Goal: Information Seeking & Learning: Check status

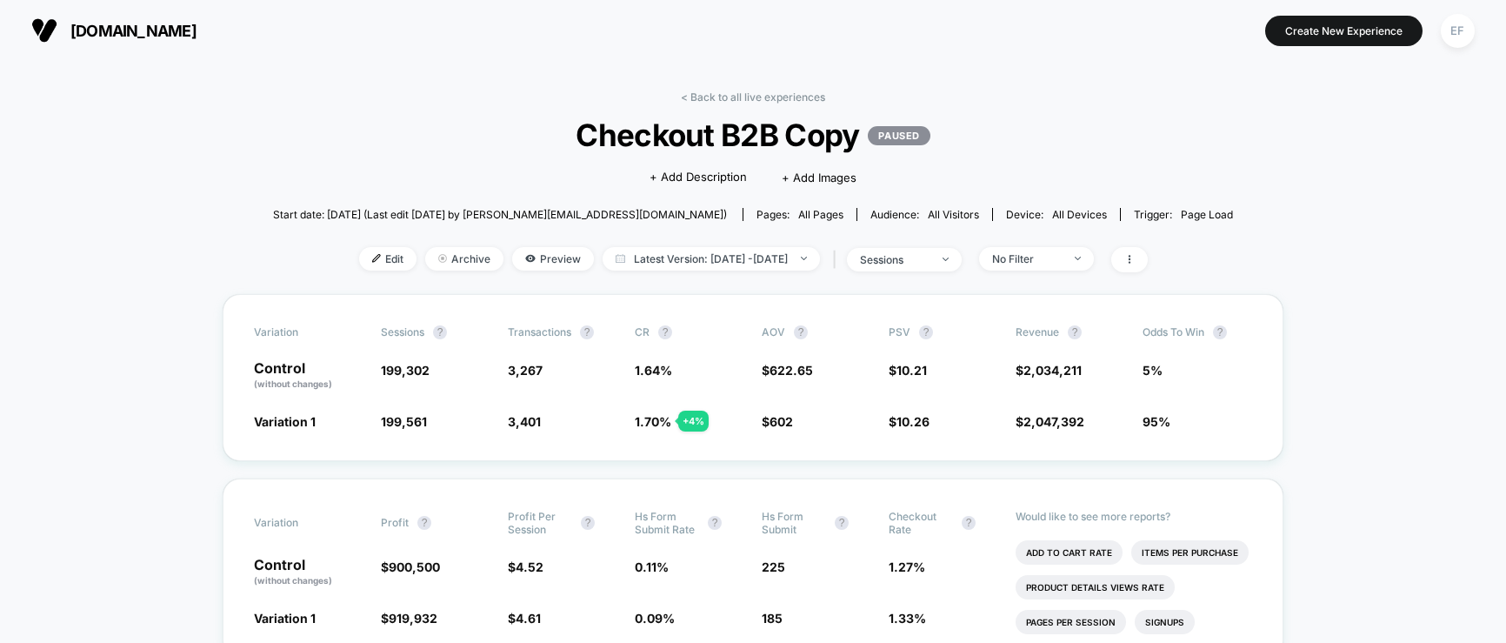
scroll to position [26, 0]
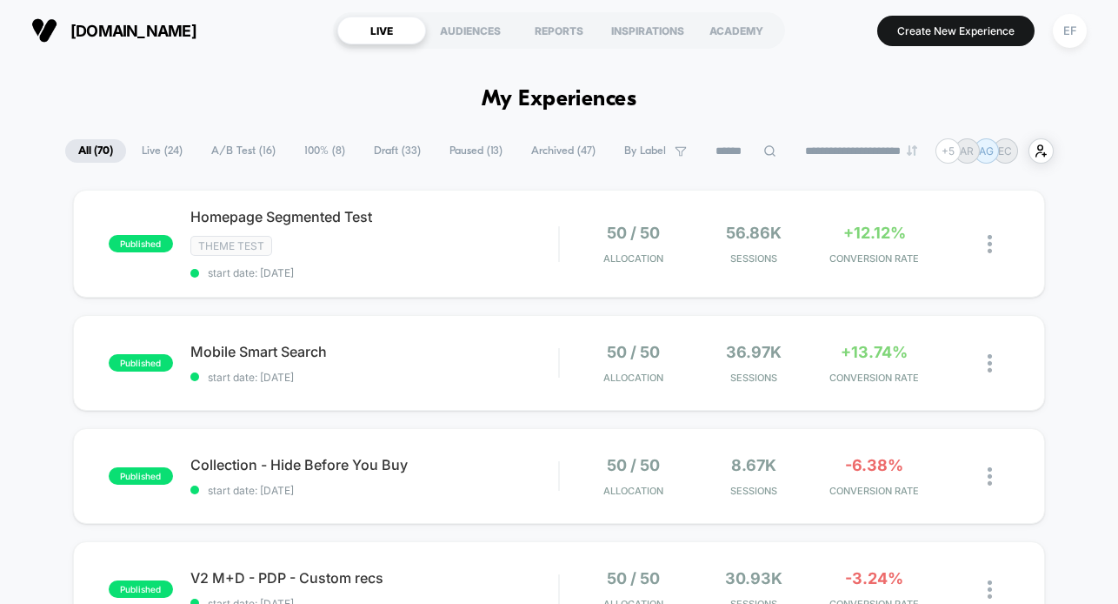
click at [227, 151] on span "A/B Test ( 16 )" at bounding box center [243, 150] width 90 height 23
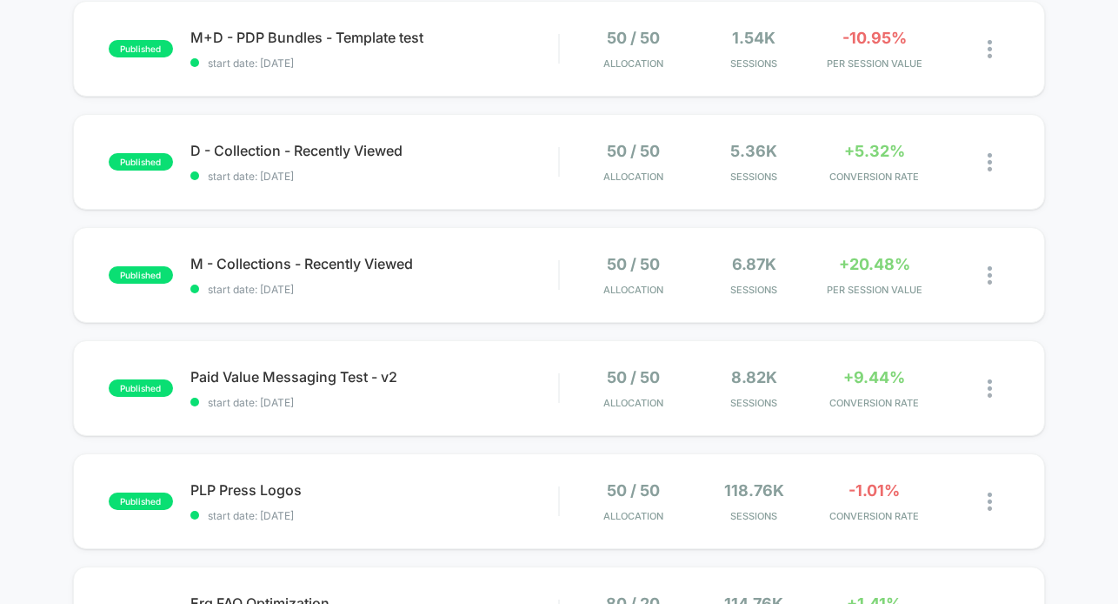
scroll to position [767, 0]
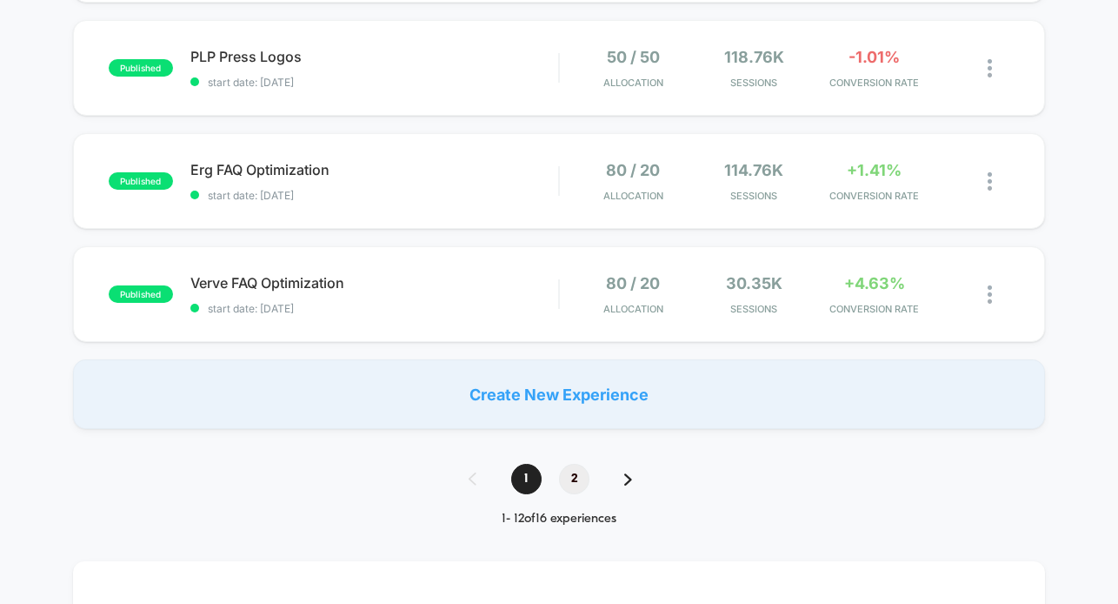
click at [574, 482] on span "2" at bounding box center [574, 479] width 30 height 30
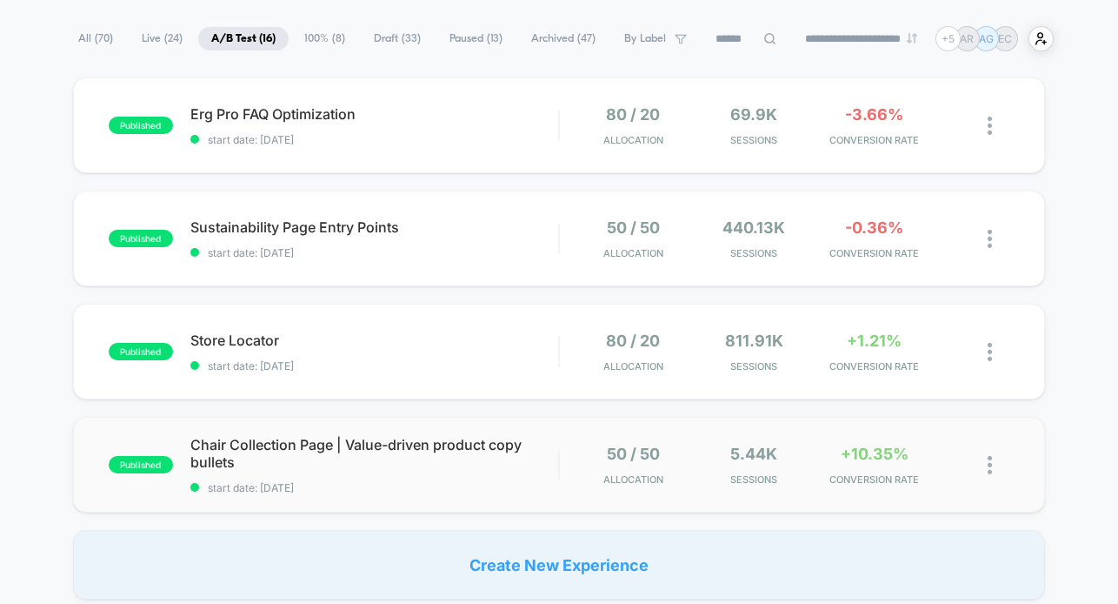
scroll to position [156, 0]
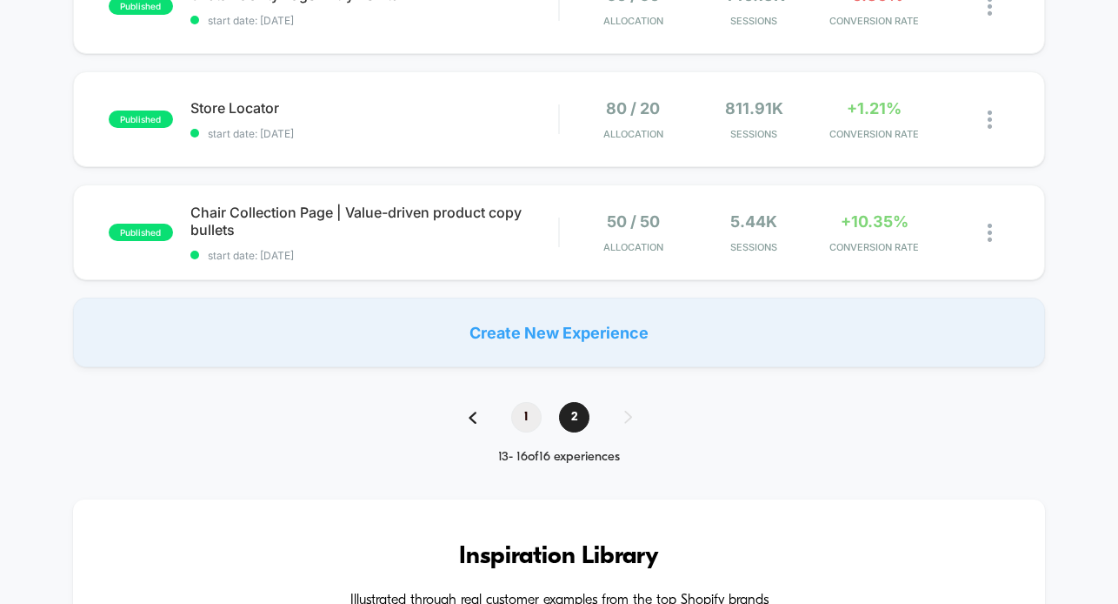
click at [519, 426] on span "1" at bounding box center [526, 417] width 30 height 30
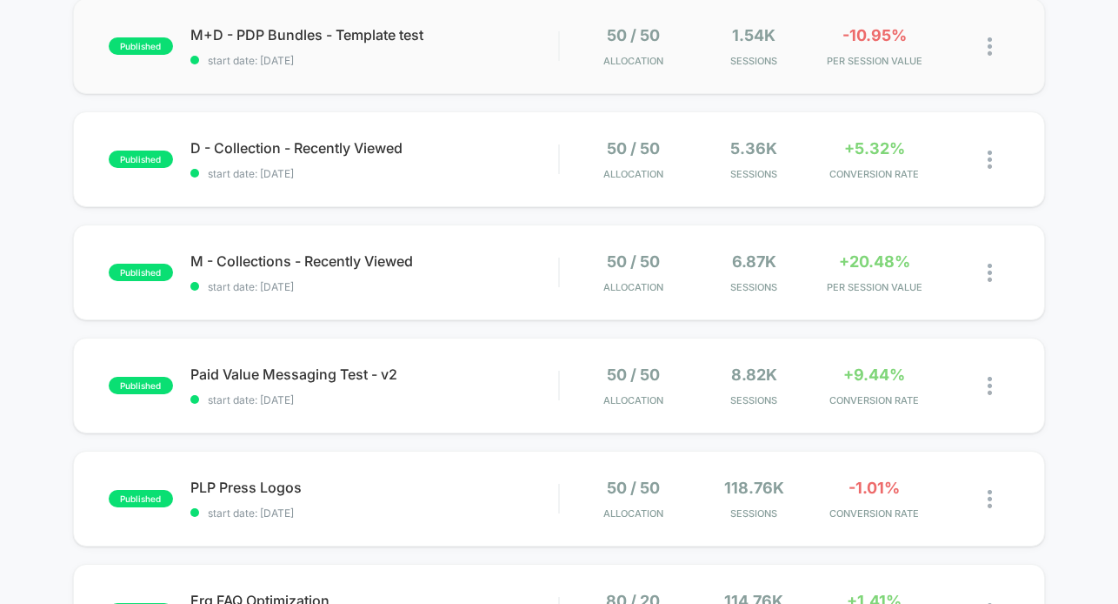
scroll to position [767, 0]
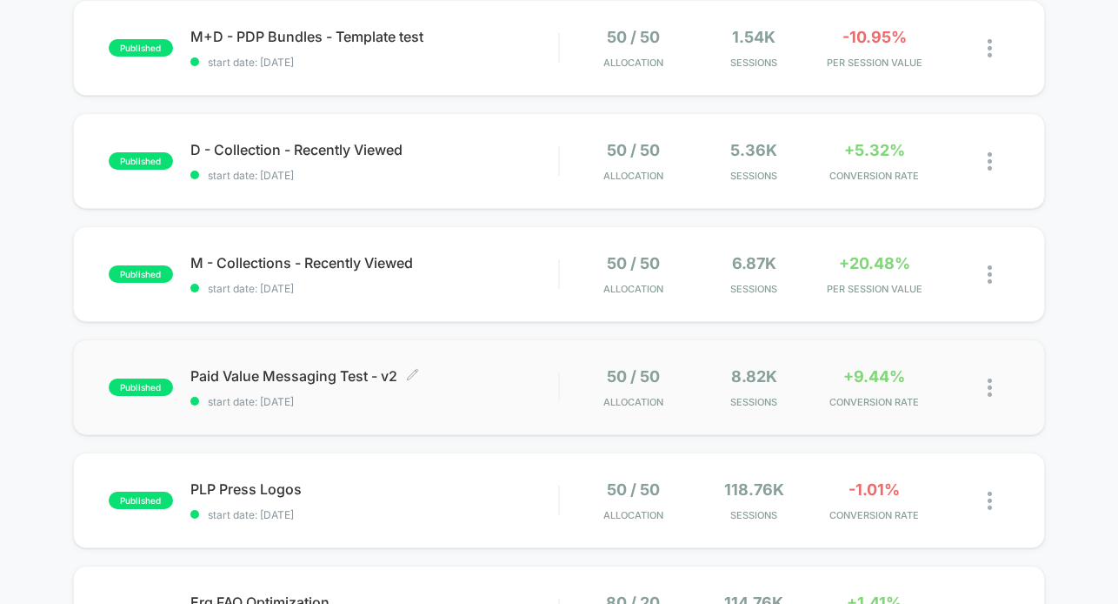
click at [440, 404] on span "start date: 7/31/2025" at bounding box center [374, 401] width 369 height 13
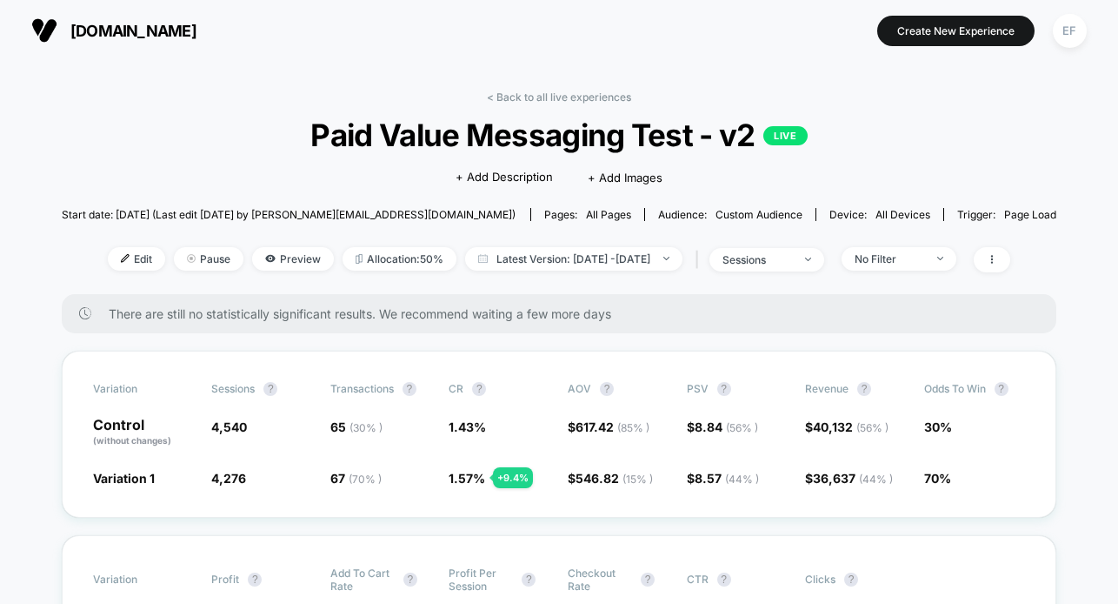
scroll to position [24, 0]
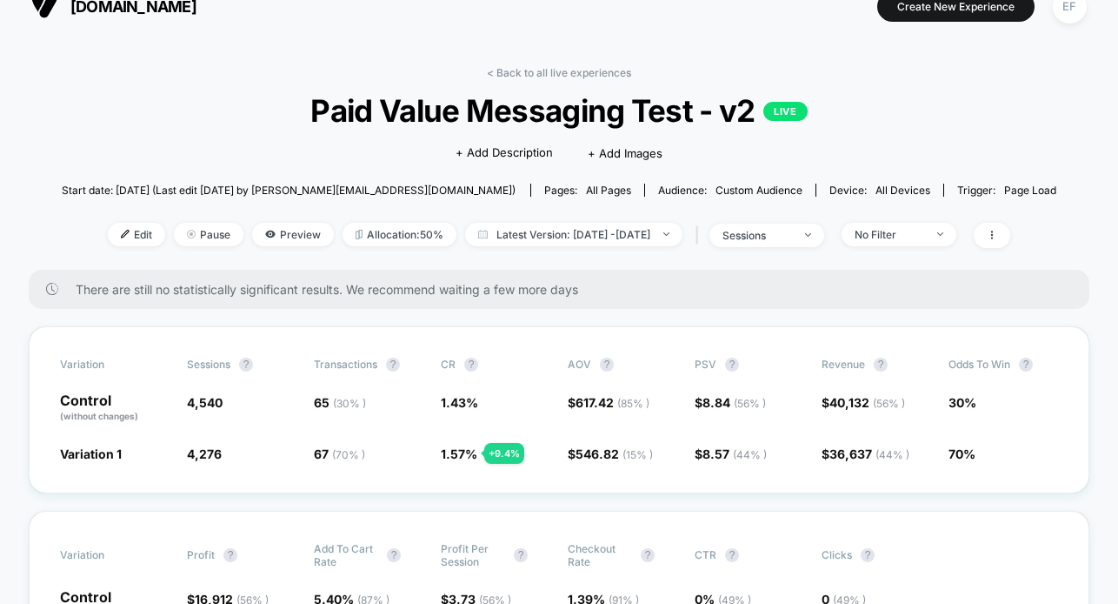
click at [580, 74] on link "< Back to all live experiences" at bounding box center [559, 72] width 144 height 13
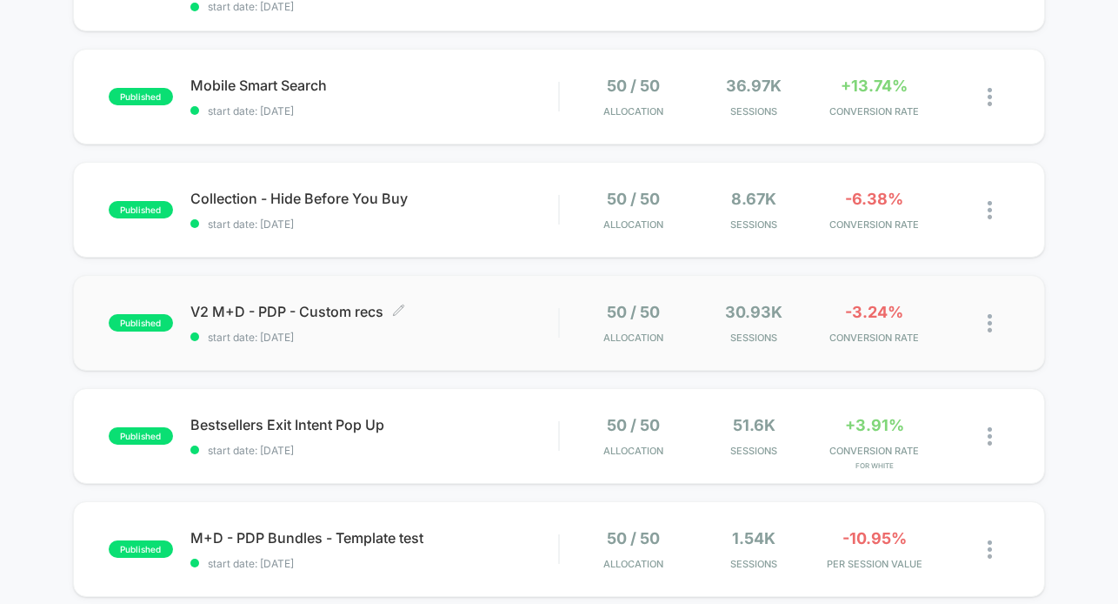
scroll to position [270, 0]
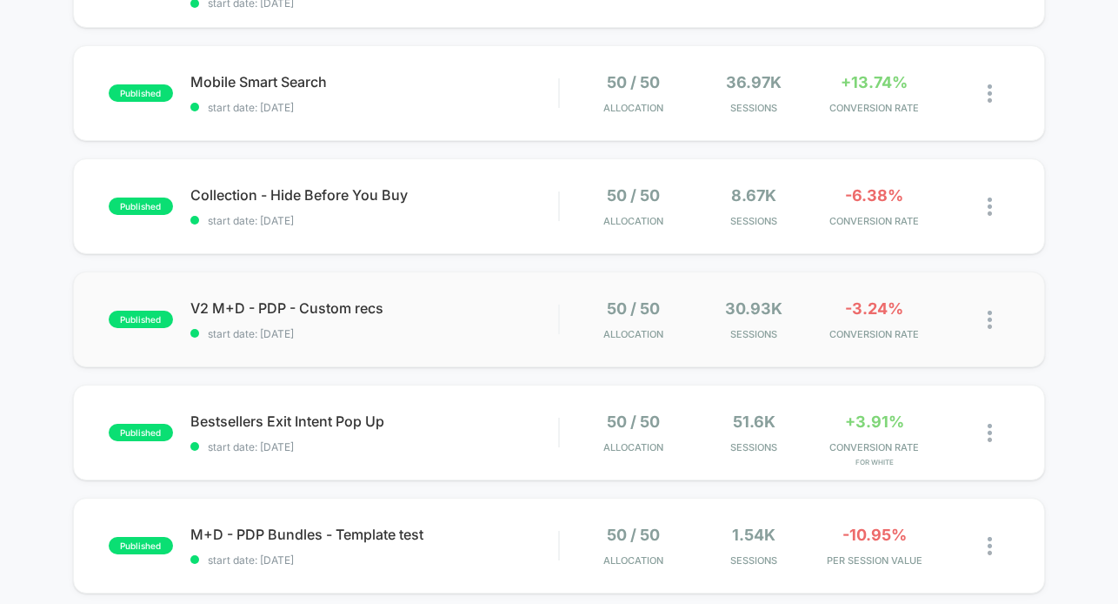
click at [500, 340] on div "published V2 M+D - PDP - Custom recs start date: 9/3/2025 50 / 50 Allocation 30…" at bounding box center [559, 319] width 973 height 96
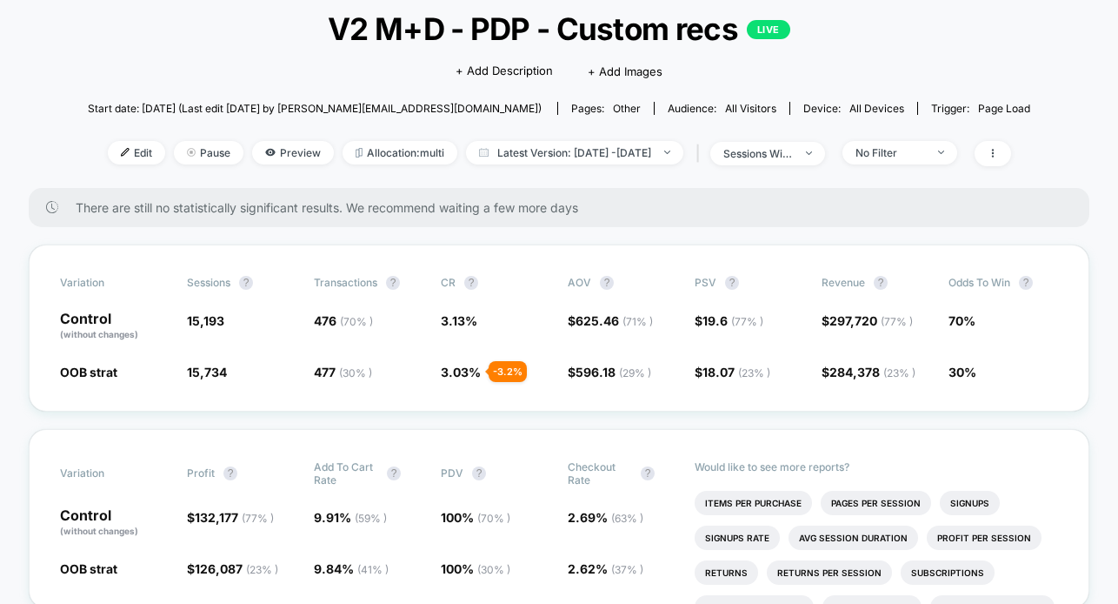
scroll to position [72, 0]
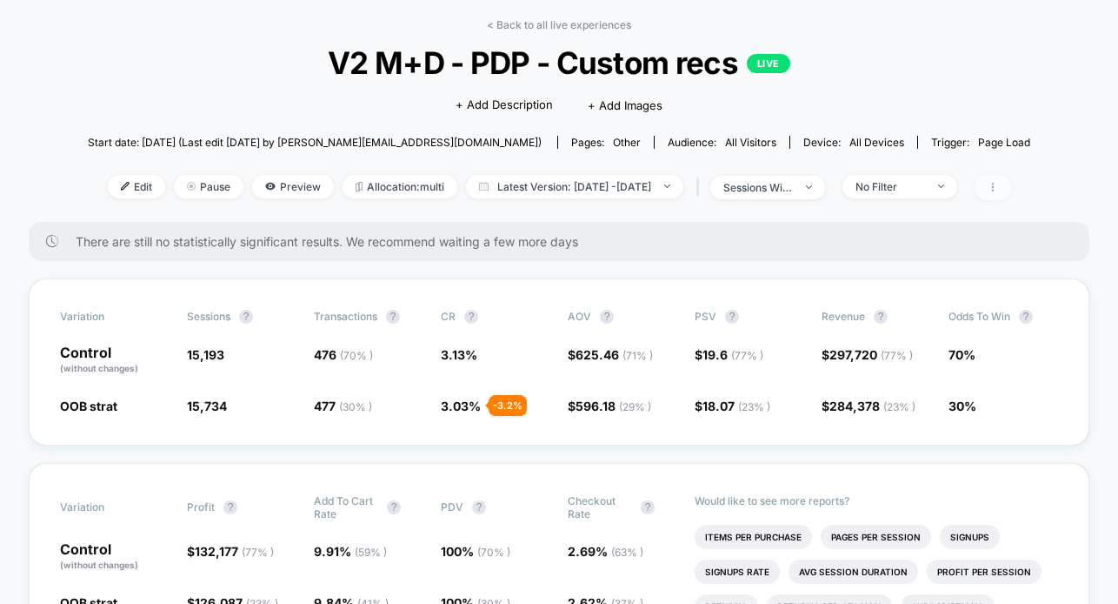
click at [1011, 197] on span at bounding box center [993, 187] width 37 height 25
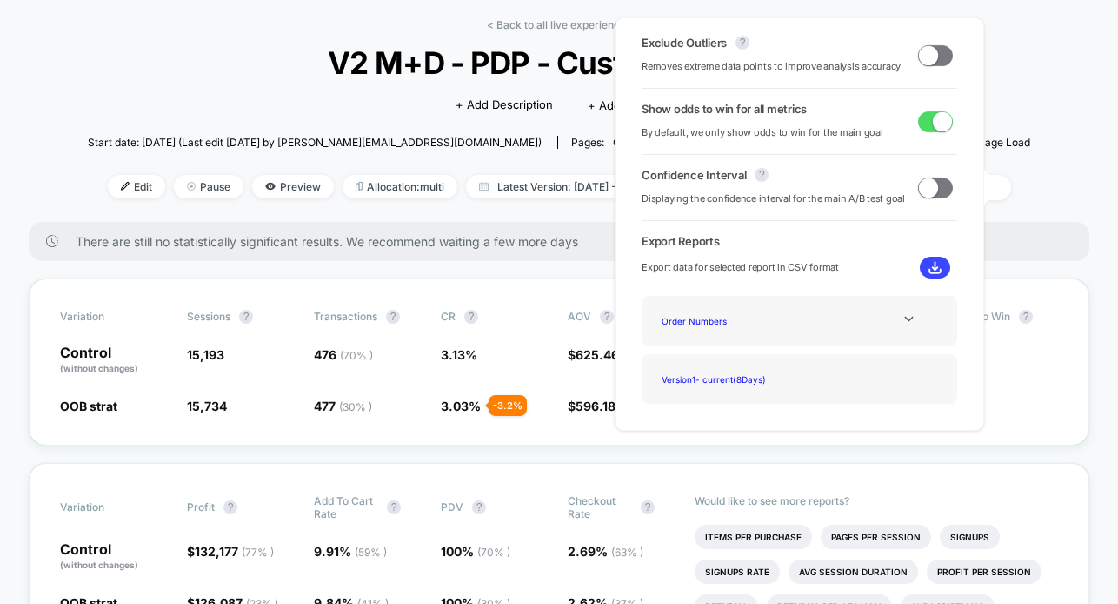
click at [935, 62] on span at bounding box center [935, 55] width 35 height 21
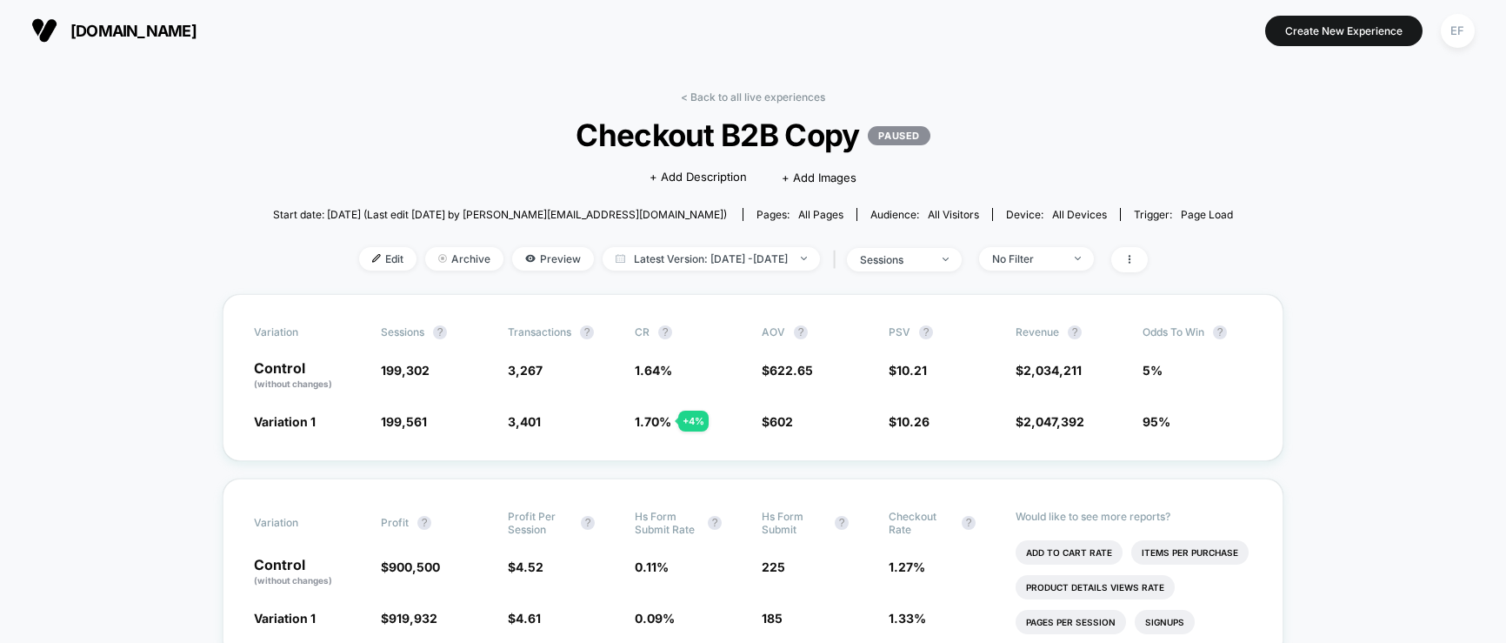
scroll to position [26, 0]
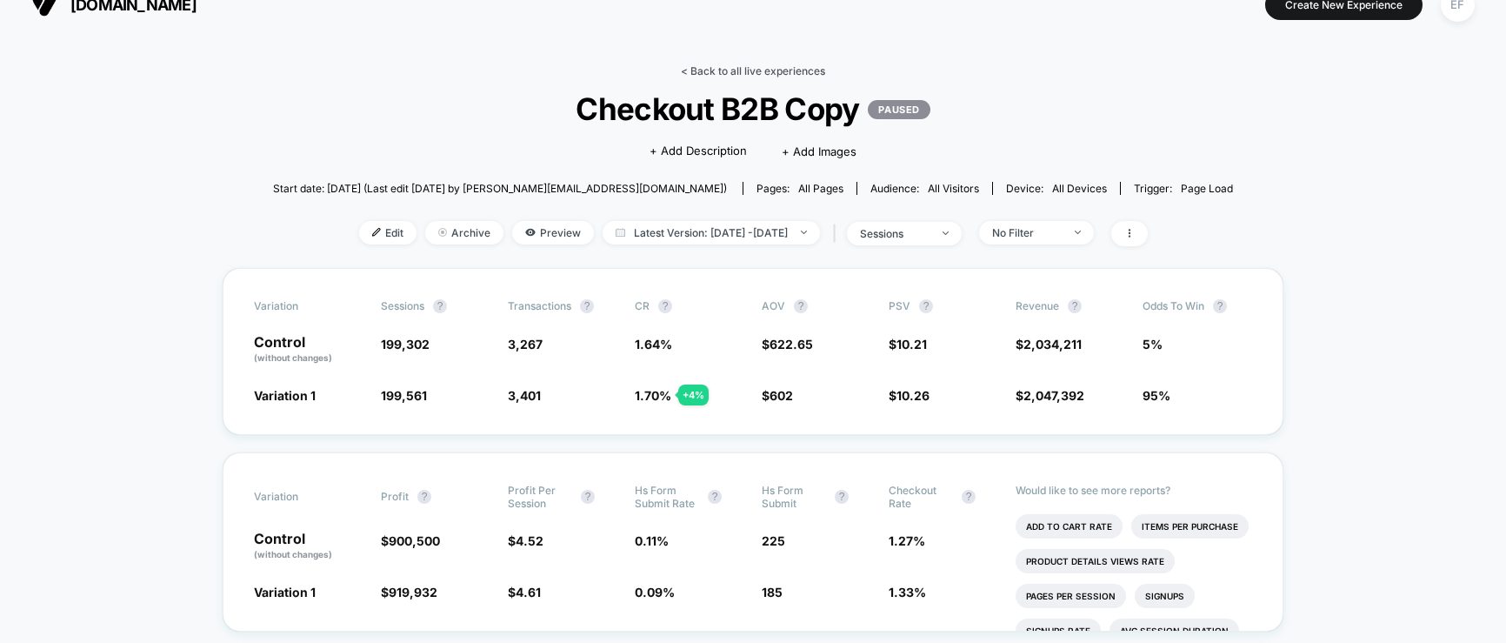
click at [733, 71] on link "< Back to all live experiences" at bounding box center [753, 70] width 144 height 13
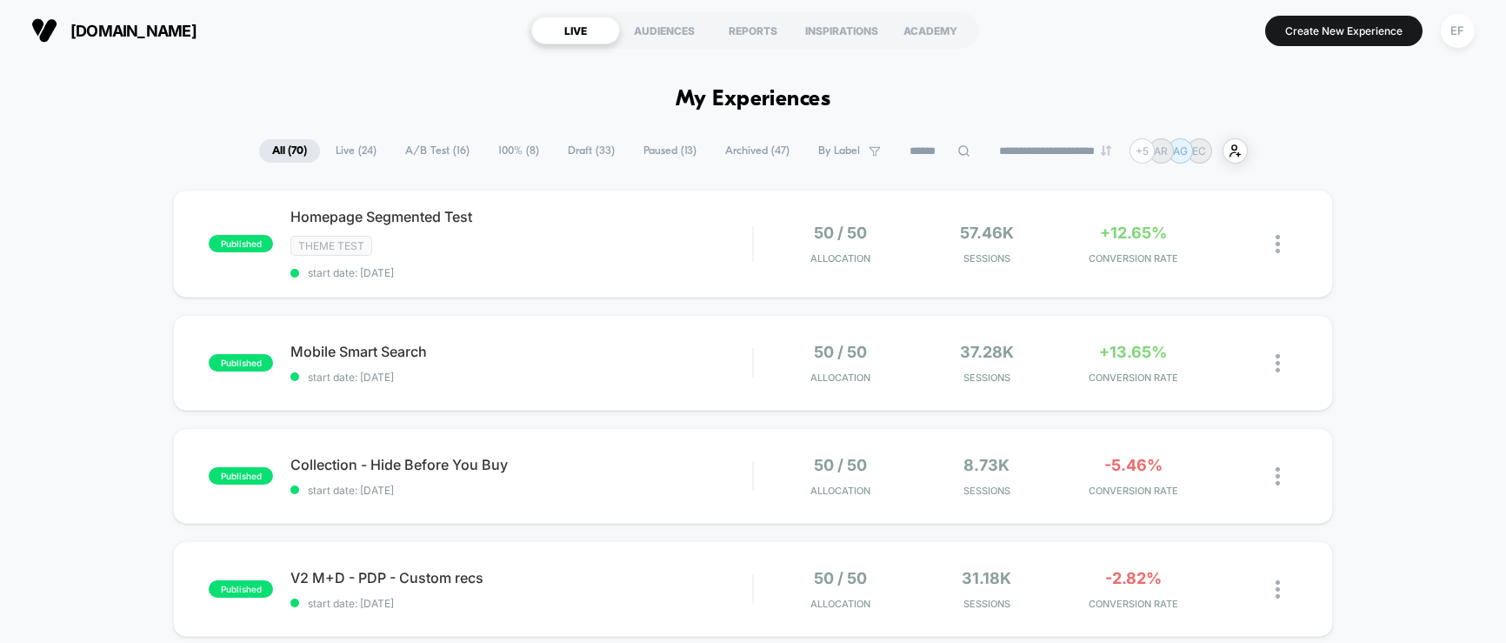
click at [576, 150] on span "Draft ( 33 )" at bounding box center [591, 150] width 73 height 23
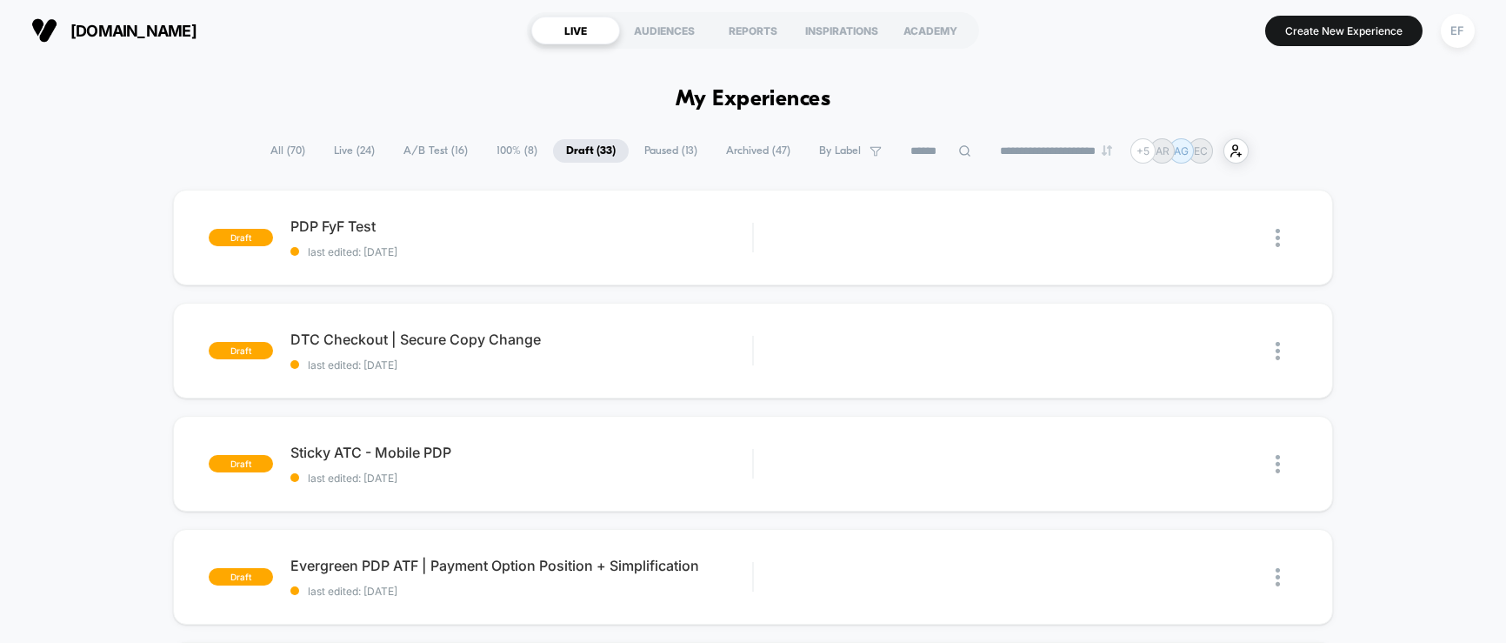
click at [504, 154] on span "100% ( 8 )" at bounding box center [517, 150] width 67 height 23
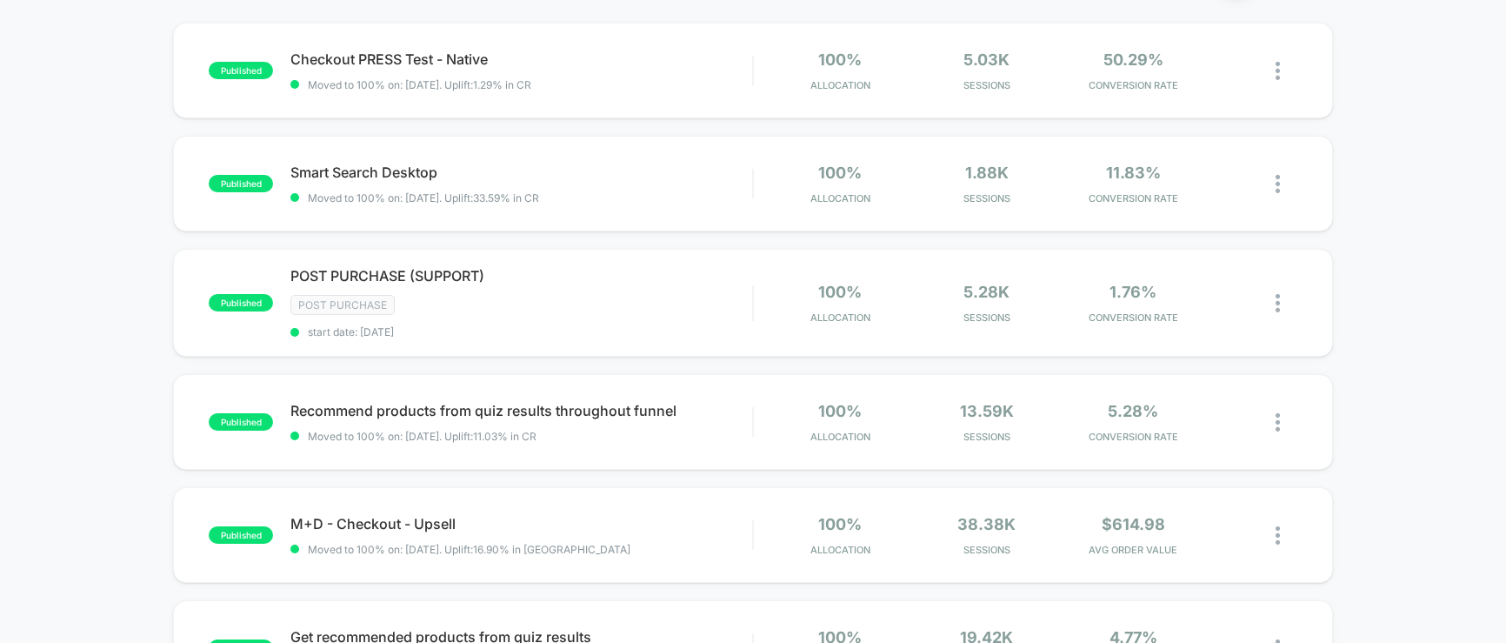
scroll to position [70, 0]
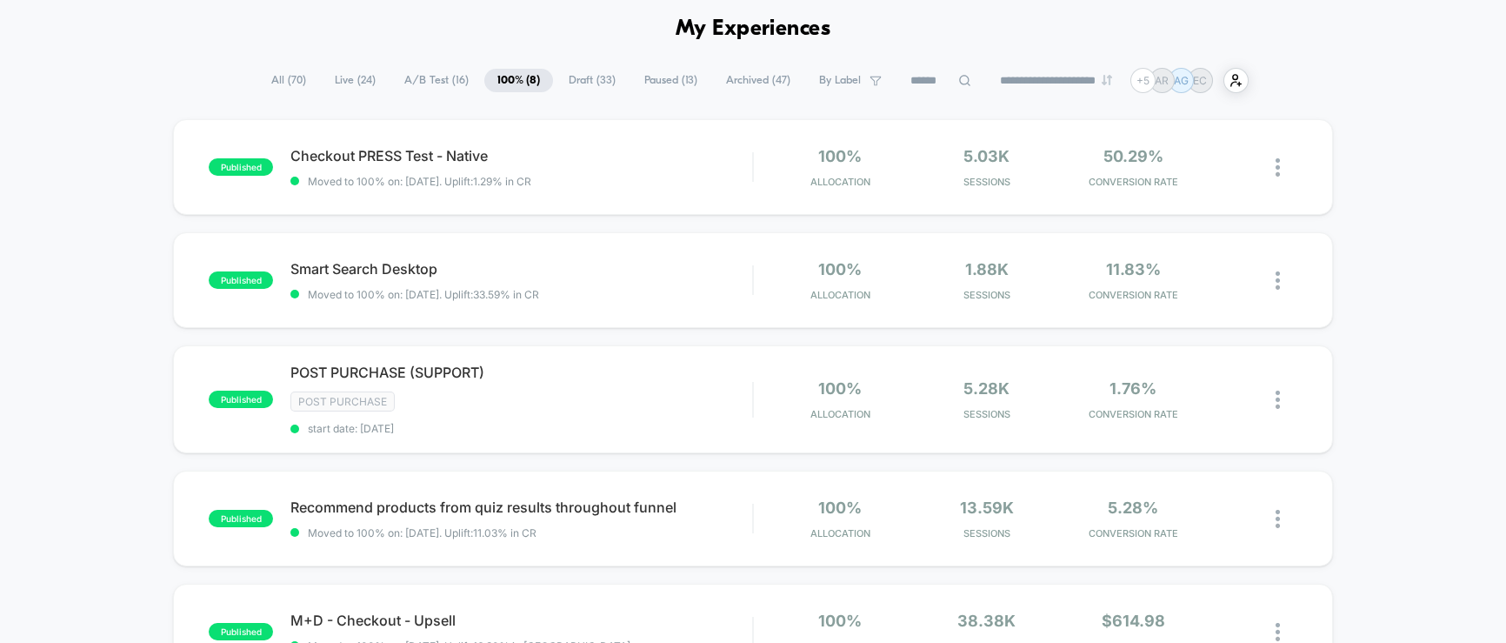
click at [667, 72] on span "Paused ( 13 )" at bounding box center [670, 80] width 79 height 23
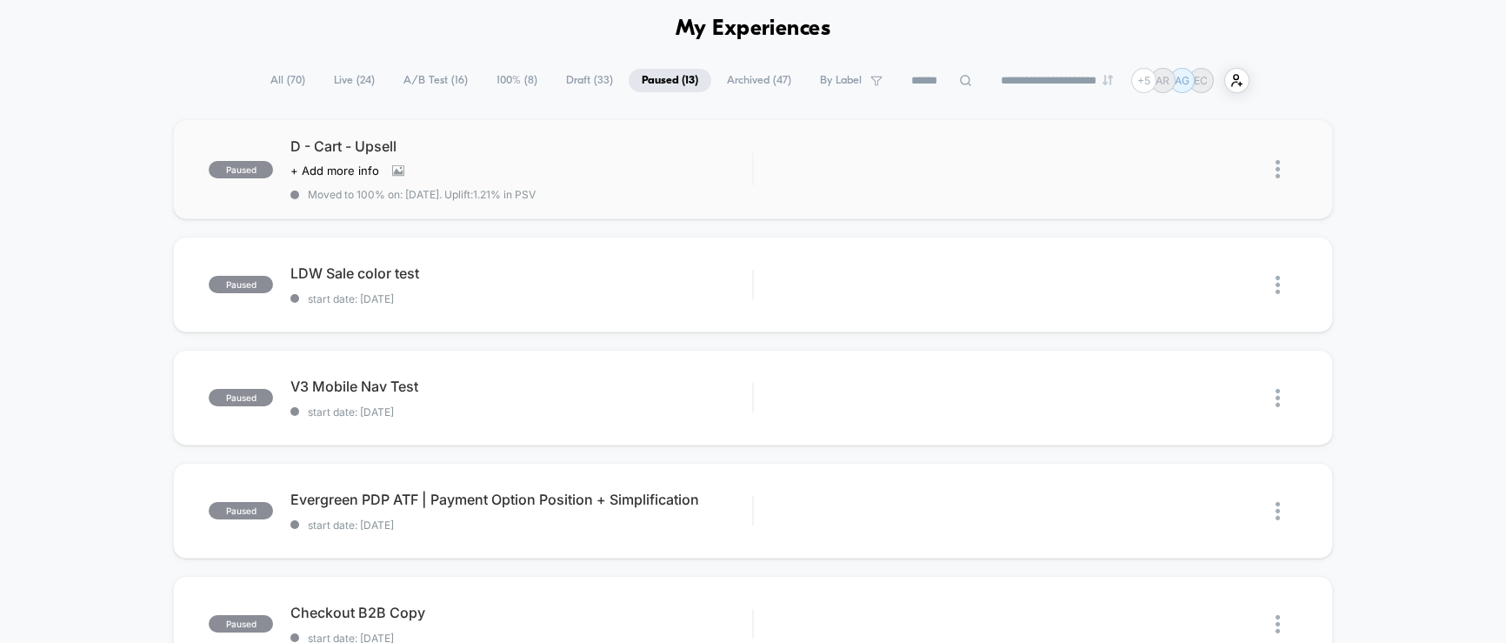
click at [544, 144] on span "D - Cart - Upsell" at bounding box center [521, 145] width 462 height 17
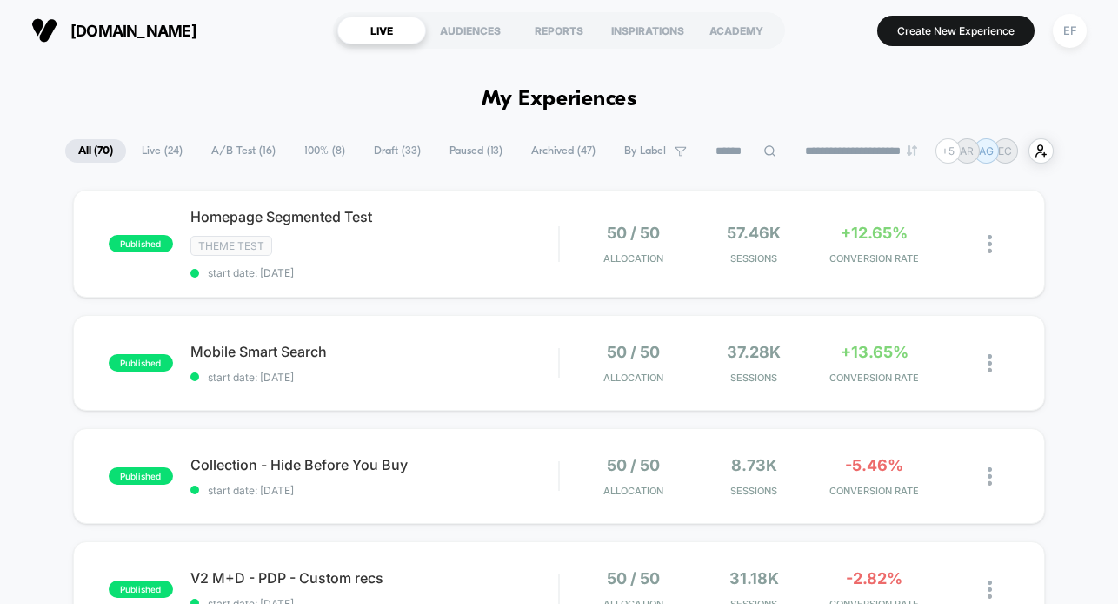
click at [312, 151] on span "100% ( 8 )" at bounding box center [324, 150] width 67 height 23
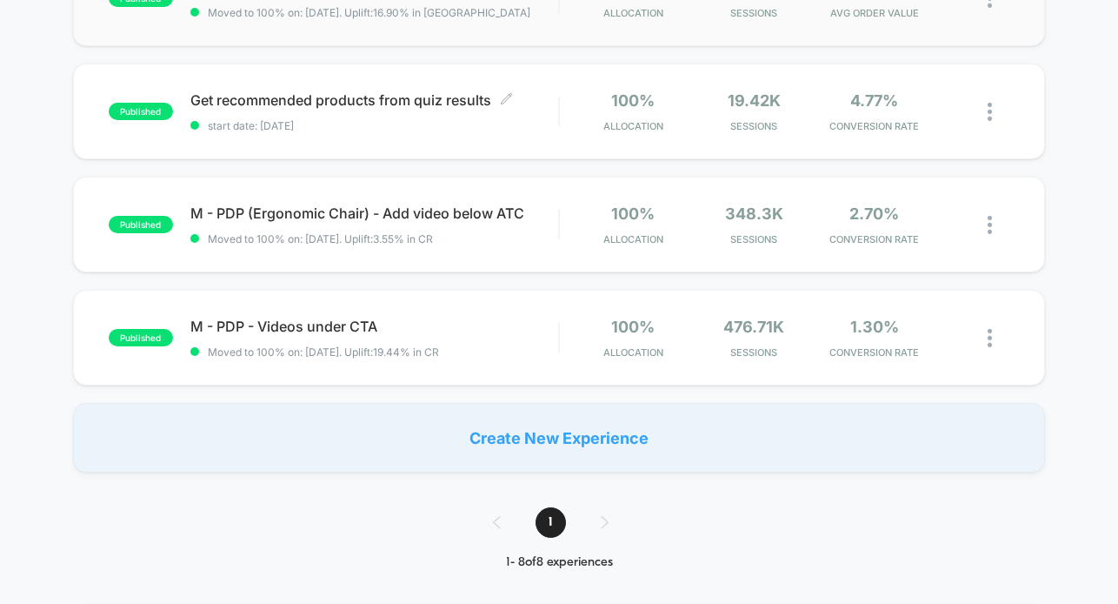
scroll to position [736, 0]
